Goal: Navigation & Orientation: Find specific page/section

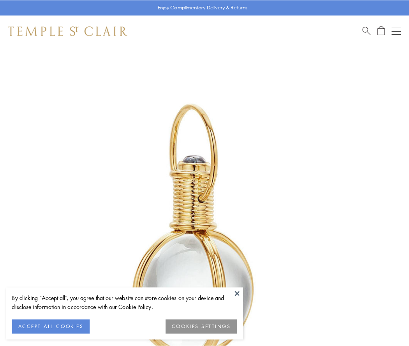
scroll to position [203, 0]
